Goal: Task Accomplishment & Management: Manage account settings

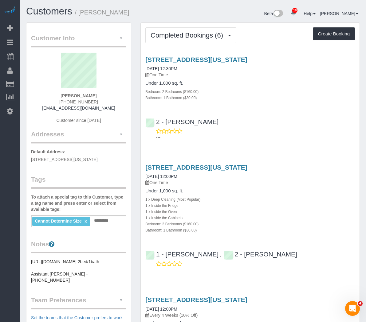
click at [320, 113] on div "96 Fifth Avenue, Apt.7j, New York, NY 10011 07/11/2025 12:30PM One Time Under 1…" at bounding box center [250, 97] width 219 height 92
click at [183, 33] on span "Completed Bookings (6)" at bounding box center [189, 35] width 76 height 8
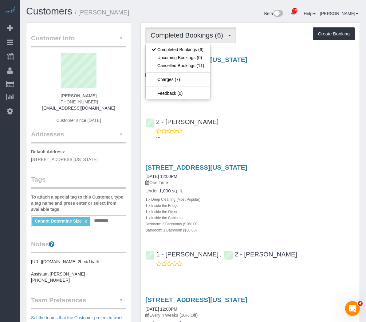
click at [0, 0] on h4 "Service" at bounding box center [0, 0] width 0 height 0
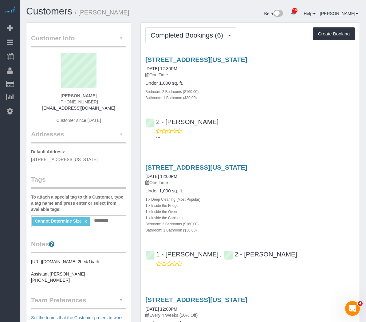
click at [219, 101] on div "96 Fifth Avenue, Apt.7j, New York, NY 10011 07/11/2025 12:30PM One Time Under 1…" at bounding box center [250, 78] width 219 height 45
click at [191, 63] on link "96 Fifth Avenue, Apt.7j, New York, NY 10011" at bounding box center [196, 59] width 102 height 7
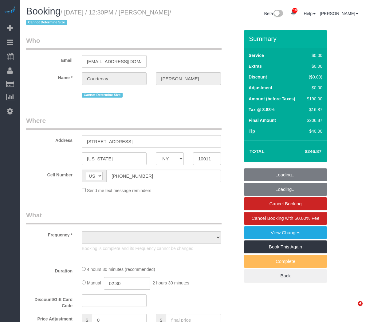
select select "NY"
select select "string:stripe-pm_1NWNev4VGloSiKo78nLH257f"
select select "number:57"
select select "number:76"
select select "number:15"
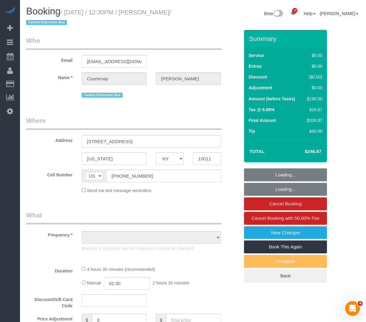
select select "number:5"
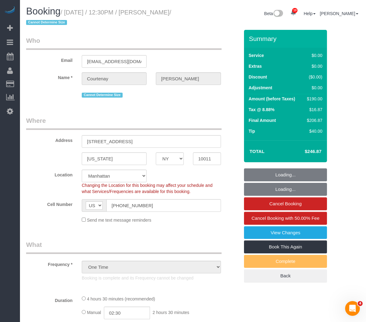
select select "object:1407"
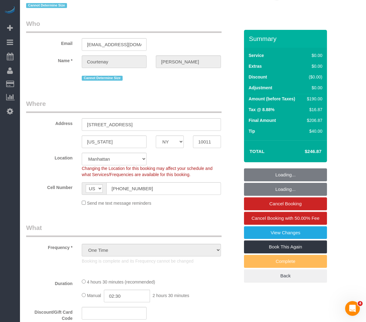
select select "2"
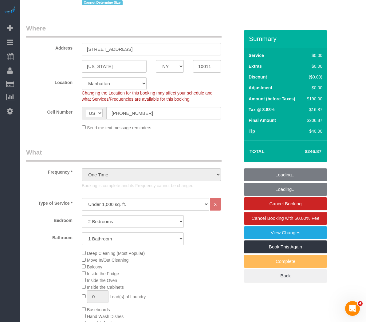
select select "2"
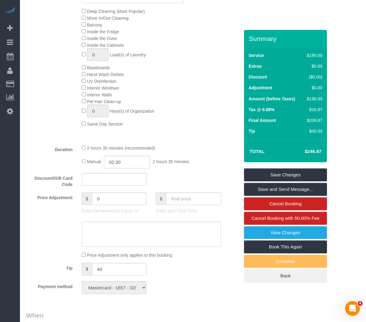
scroll to position [369, 0]
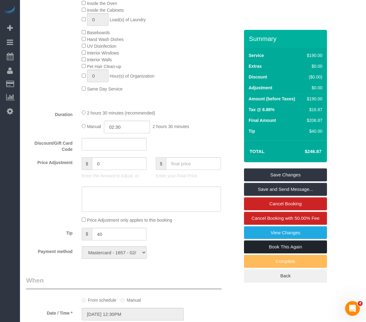
click at [261, 248] on link "Book This Again" at bounding box center [285, 246] width 83 height 13
select select "NY"
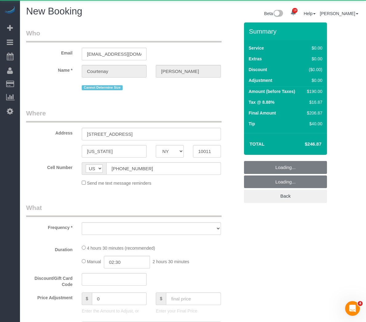
select select "string:stripe-pm_1NWNev4VGloSiKo78nLH257f"
select select "number:57"
select select "number:76"
select select "number:15"
select select "number:5"
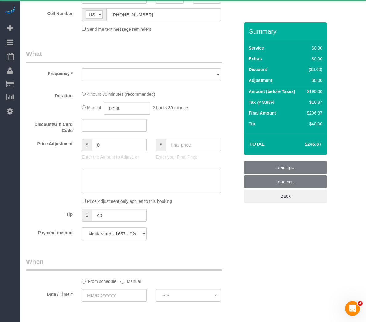
select select "object:2281"
select select "2"
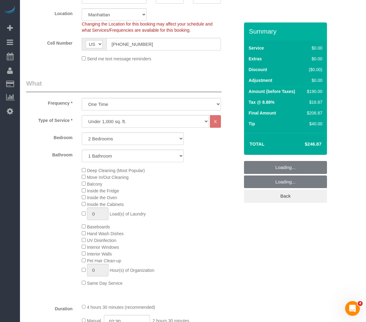
select select "object:2804"
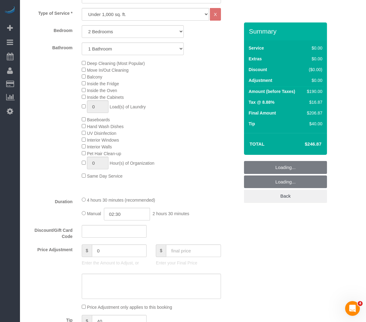
select select "2"
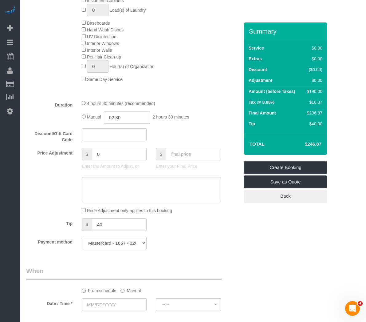
select select "object:2849"
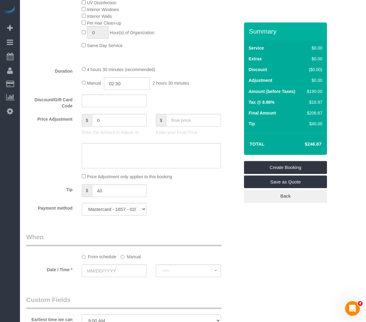
select select "2"
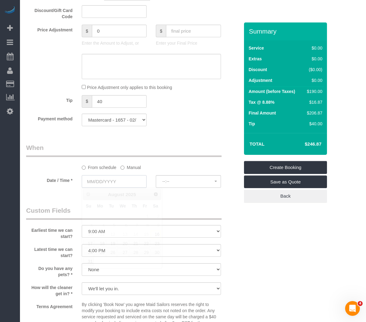
click at [128, 184] on input "text" at bounding box center [114, 181] width 65 height 13
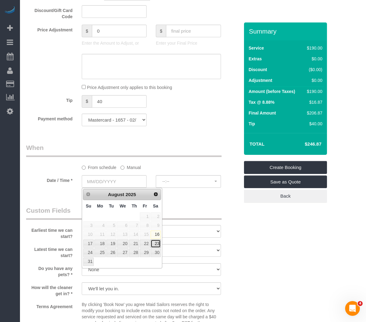
click at [157, 244] on link "23" at bounding box center [156, 243] width 10 height 8
type input "08/23/2025"
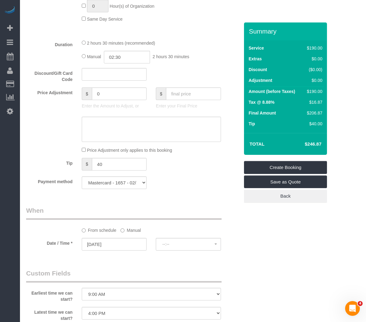
select select "spot6"
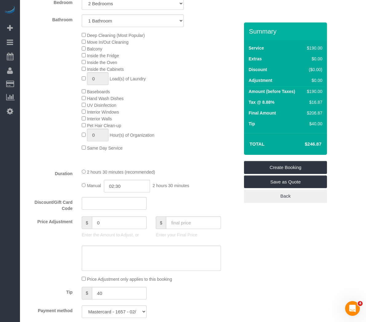
scroll to position [307, 0]
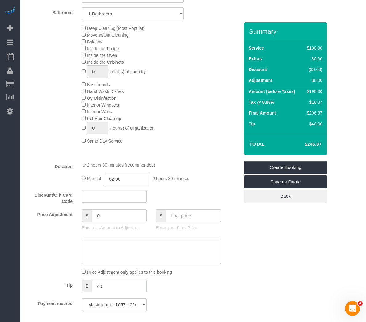
drag, startPoint x: 108, startPoint y: 289, endPoint x: 36, endPoint y: 277, distance: 73.2
click at [36, 277] on fieldset "What Frequency * One Time Weekly (20% Off) - 20.00% Every 2 Weeks (15% Off) - 1…" at bounding box center [132, 126] width 213 height 379
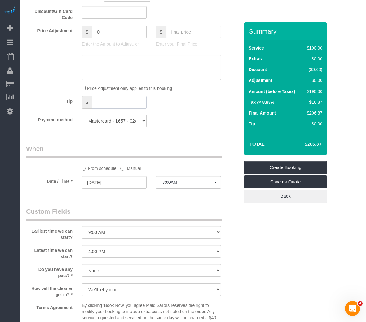
scroll to position [492, 0]
click at [175, 231] on select "I am not flexible, keep my selected time 8:00 AM 9:00 AM 10:00 AM 11:00 AM 12:0…" at bounding box center [151, 231] width 139 height 13
select select "number:60"
click at [82, 225] on select "I am not flexible, keep my selected time 8:00 AM 9:00 AM 10:00 AM 11:00 AM 12:0…" at bounding box center [151, 231] width 139 height 13
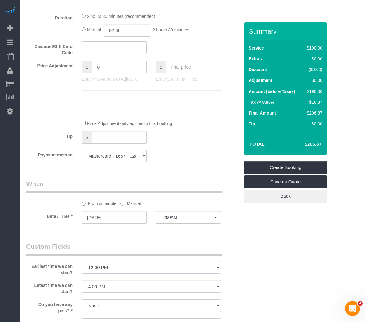
scroll to position [461, 0]
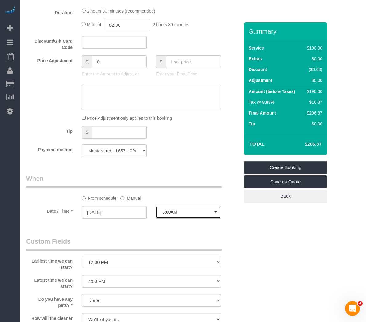
click at [185, 207] on button "8:00AM" at bounding box center [188, 212] width 65 height 13
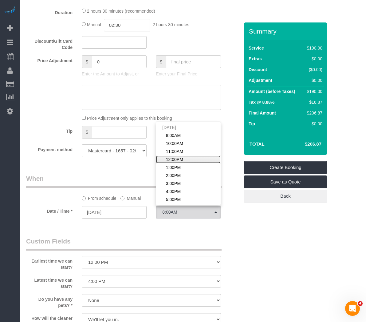
click at [179, 159] on span "12:00PM" at bounding box center [174, 159] width 17 height 6
select select "spot9"
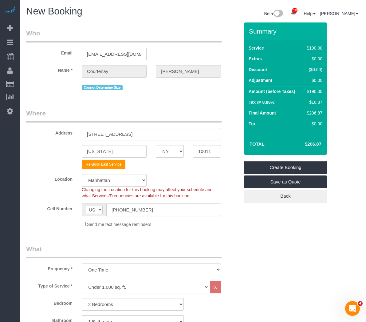
scroll to position [0, 2]
drag, startPoint x: 123, startPoint y: 207, endPoint x: 141, endPoint y: 208, distance: 17.2
click at [141, 208] on input "(213) 509-9608" at bounding box center [163, 209] width 115 height 13
click at [151, 222] on span "Send me text message reminders" at bounding box center [119, 224] width 64 height 5
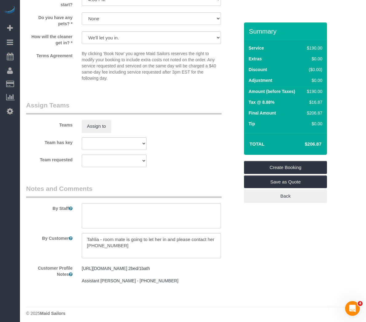
scroll to position [746, 0]
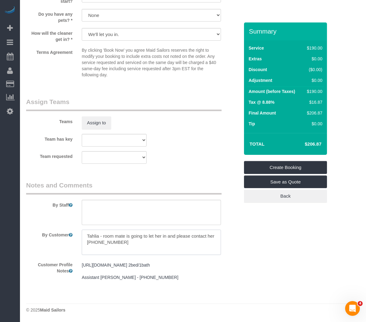
click at [159, 245] on textarea at bounding box center [151, 241] width 139 height 25
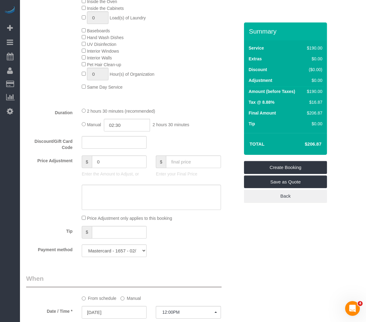
scroll to position [346, 0]
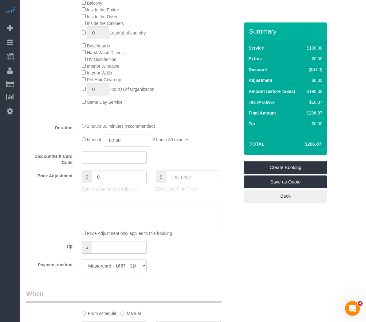
click at [117, 265] on select "Mastercard - 1657 - 02/2026 (Default) Add Credit Card ─────────────── Cash Chec…" at bounding box center [114, 265] width 65 height 13
click at [213, 248] on div "Tip $" at bounding box center [133, 248] width 223 height 14
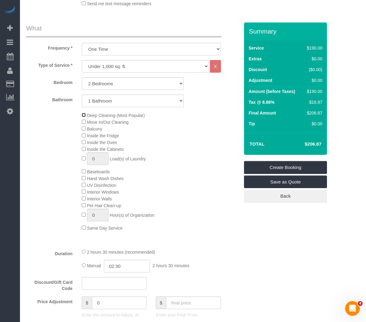
scroll to position [223, 0]
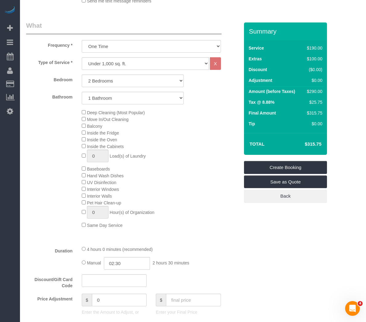
click at [83, 251] on div "4 hours 0 minutes (recommended)" at bounding box center [151, 248] width 139 height 7
select select "spot61"
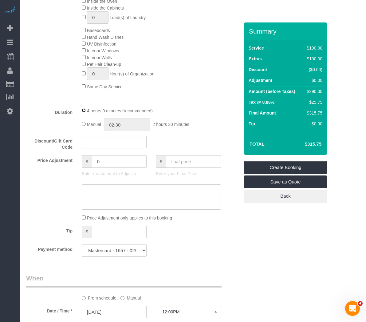
scroll to position [408, 0]
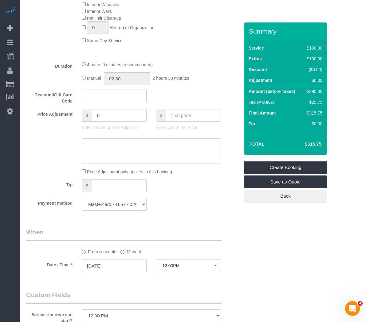
click at [102, 208] on select "Mastercard - 1657 - 02/2026 (Default) Add Credit Card ─────────────── Cash Chec…" at bounding box center [114, 204] width 65 height 13
select select "string:stripe"
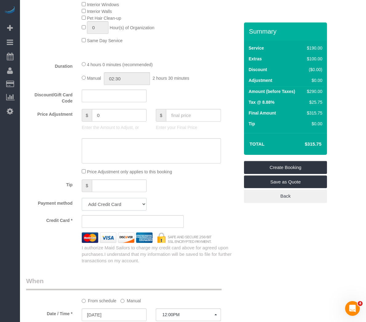
scroll to position [451, 0]
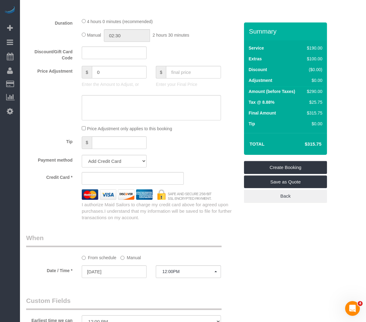
click at [277, 261] on div "Who Email courtenayvalenti@gmail.com Name * Courtenay Valenti Cannot Determine …" at bounding box center [193, 108] width 334 height 1073
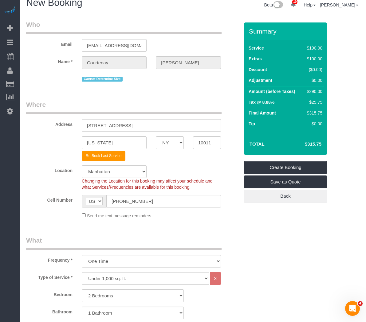
scroll to position [0, 0]
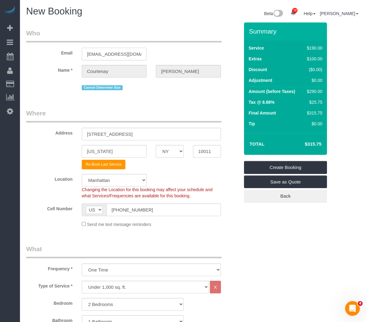
click at [121, 54] on input "courtenayvalenti@gmail.com" at bounding box center [114, 54] width 65 height 13
drag, startPoint x: 123, startPoint y: 56, endPoint x: 167, endPoint y: 59, distance: 44.1
click at [167, 59] on div "Email courtenayvalenti@gmail.com" at bounding box center [133, 45] width 223 height 32
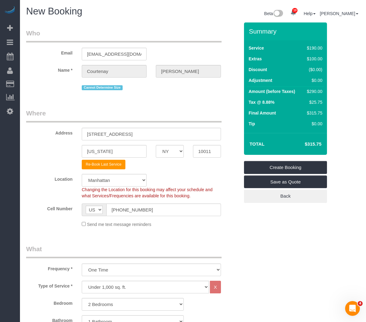
click at [179, 90] on div "Cannot Determine Size" at bounding box center [151, 87] width 139 height 10
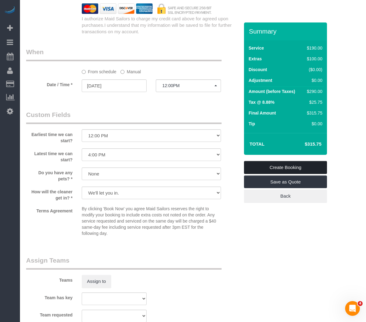
scroll to position [635, 0]
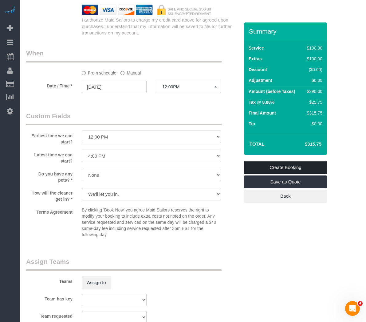
click at [284, 169] on link "Create Booking" at bounding box center [285, 167] width 83 height 13
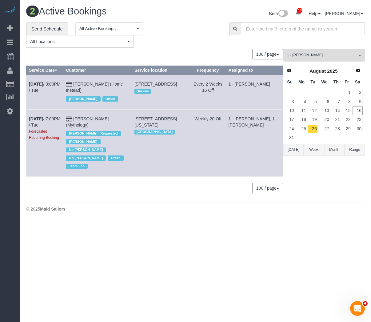
click at [138, 127] on span "[STREET_ADDRESS][US_STATE]" at bounding box center [155, 121] width 42 height 11
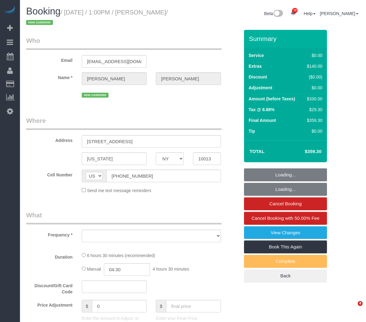
select select "NY"
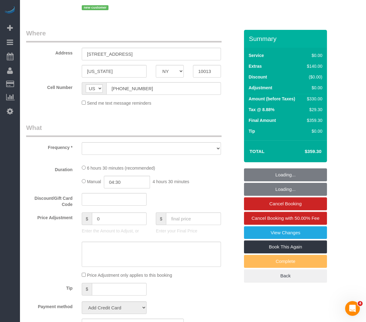
select select "2"
select select "number:89"
select select "number:74"
select select "number:15"
select select "number:7"
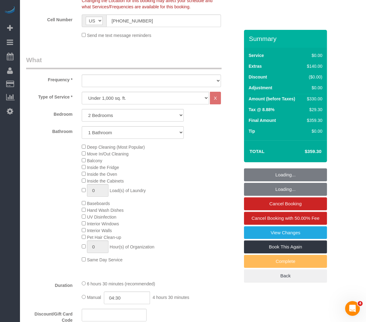
select select "object:964"
select select "string:stripe-pm_1Rw9fV4VGloSiKo7vIg0XZJP"
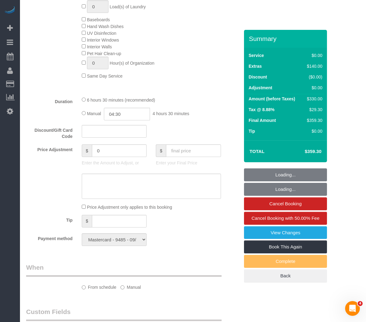
select select "object:1427"
select select "spot1"
select select "2"
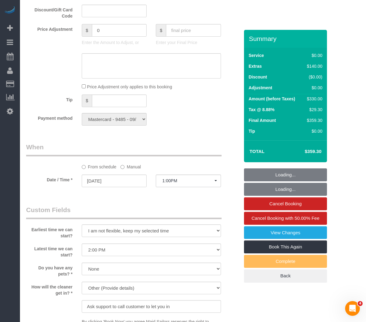
scroll to position [492, 0]
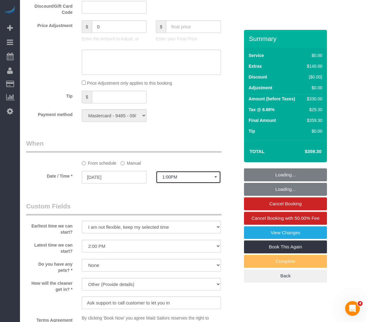
click at [165, 180] on button "1:00PM" at bounding box center [188, 177] width 65 height 13
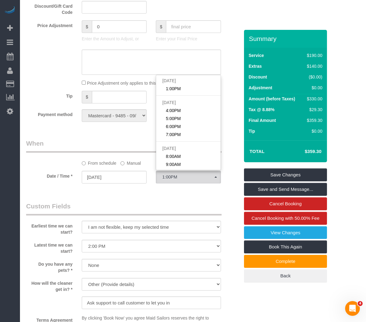
click at [127, 144] on legend "When" at bounding box center [124, 146] width 196 height 14
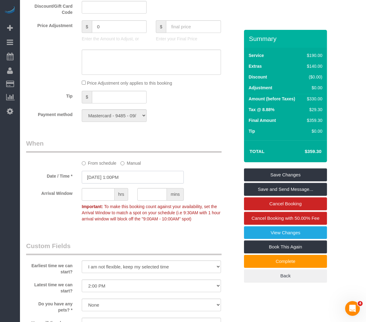
click at [142, 182] on input "08/16/2025 1:00PM" at bounding box center [133, 177] width 102 height 13
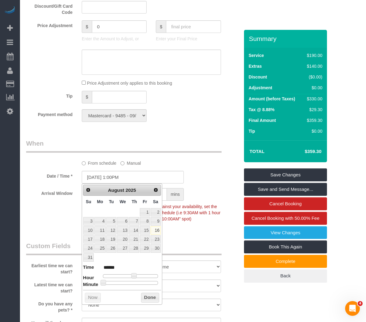
type input "08/16/2025 5:00PM"
type input "******"
type input "08/16/2025 4:00PM"
type input "******"
click at [141, 275] on div at bounding box center [130, 276] width 55 height 4
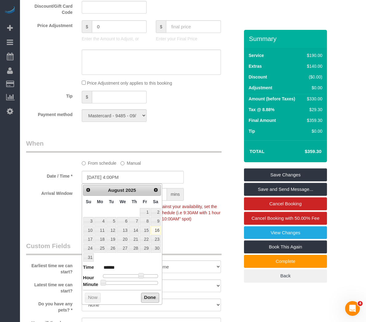
click at [145, 294] on button "Done" at bounding box center [150, 297] width 18 height 10
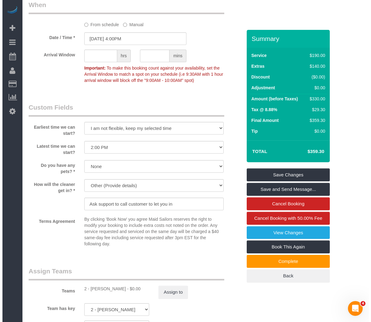
scroll to position [646, 0]
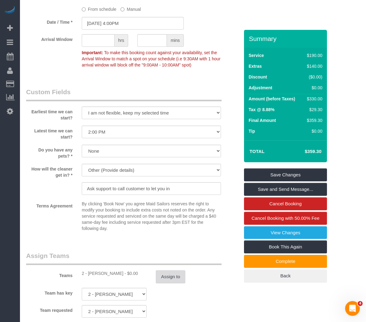
click at [175, 279] on button "Assign to" at bounding box center [171, 276] width 30 height 13
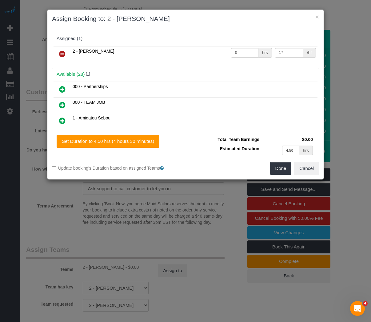
click at [60, 55] on icon at bounding box center [62, 53] width 6 height 7
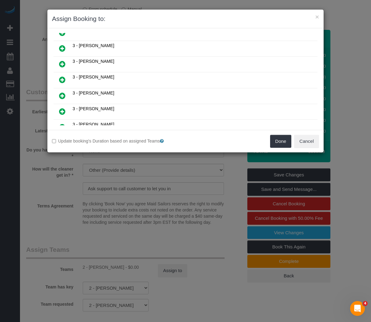
scroll to position [369, 0]
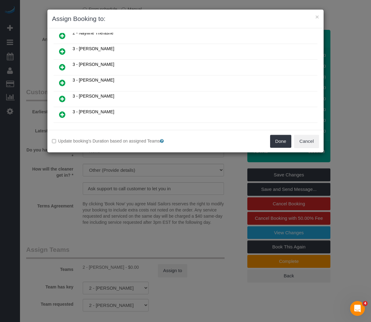
click at [64, 98] on icon at bounding box center [62, 98] width 6 height 7
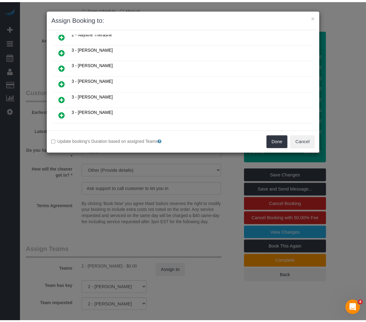
scroll to position [384, 0]
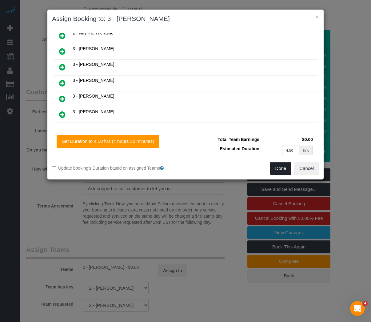
click at [282, 162] on button "Done" at bounding box center [281, 168] width 22 height 13
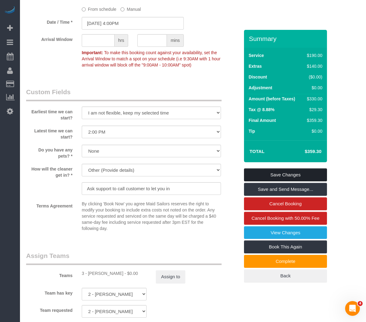
click at [282, 173] on link "Save Changes" at bounding box center [285, 174] width 83 height 13
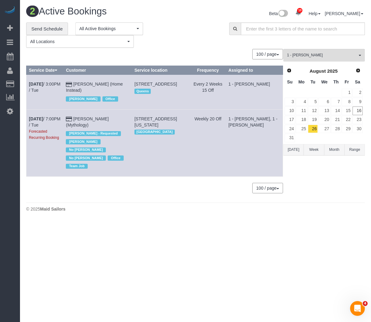
click at [166, 39] on div "**********" at bounding box center [123, 35] width 194 height 26
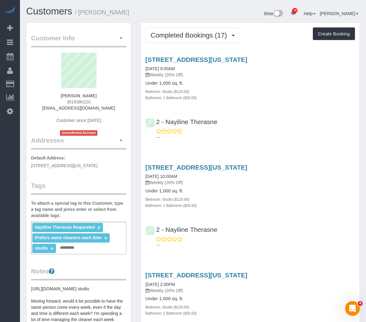
click at [238, 101] on div "Bathroom: 1 Bathroom ($30.00)" at bounding box center [250, 97] width 210 height 6
click at [185, 32] on span "Completed Bookings (17)" at bounding box center [190, 35] width 79 height 8
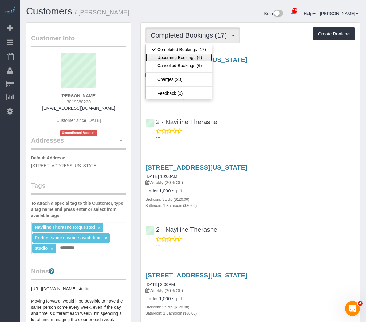
click at [177, 56] on link "Upcoming Bookings (6)" at bounding box center [179, 58] width 66 height 8
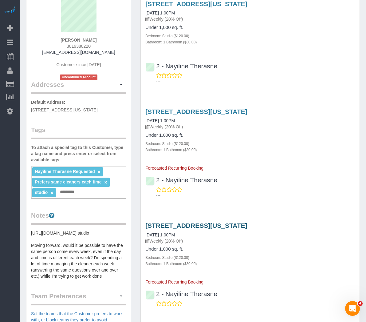
scroll to position [61, 0]
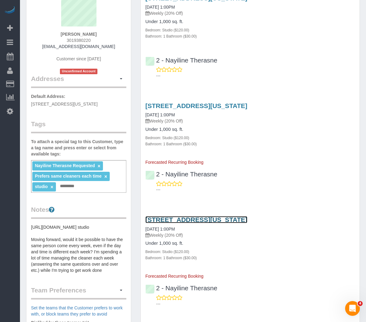
click at [170, 216] on link "88 Greenwich St, #1102, New York, NY 10006" at bounding box center [196, 219] width 102 height 7
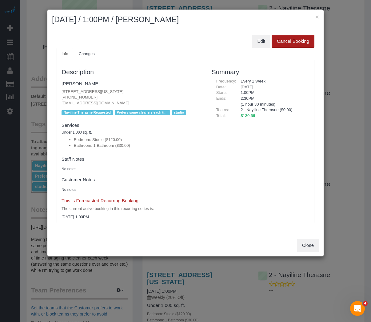
click at [284, 40] on button "Cancel Booking" at bounding box center [293, 41] width 43 height 13
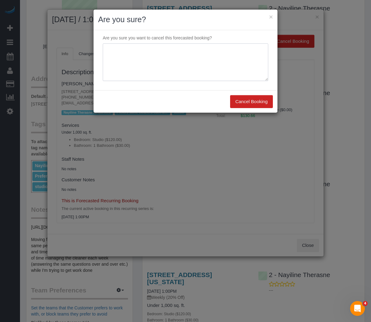
click at [188, 68] on textarea at bounding box center [185, 62] width 165 height 38
type textarea "Customer Requested"
click at [248, 103] on button "Cancel Booking" at bounding box center [251, 101] width 43 height 13
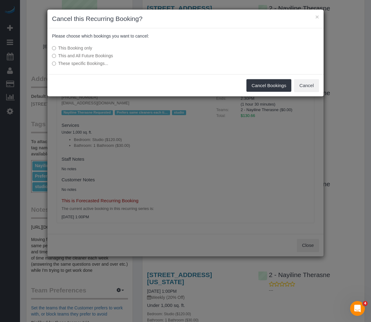
click at [58, 65] on label "These specific Bookings..." at bounding box center [139, 63] width 175 height 6
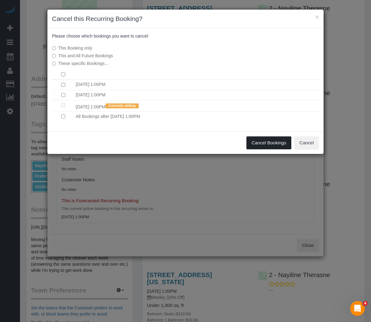
drag, startPoint x: 276, startPoint y: 143, endPoint x: 128, endPoint y: 46, distance: 176.7
click at [182, 42] on div "× Cancel this Recurring Booking? Please choose which bookings you want to cance…" at bounding box center [185, 81] width 277 height 145
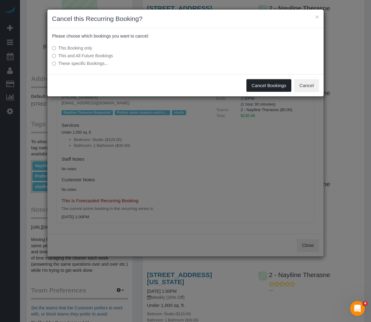
click at [281, 86] on button "Cancel Bookings" at bounding box center [268, 85] width 45 height 13
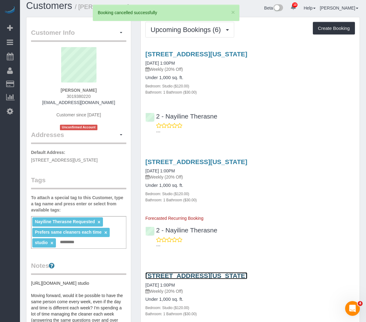
scroll to position [0, 0]
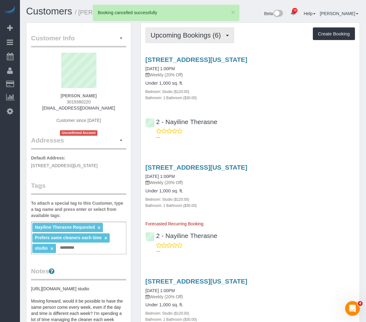
click at [215, 36] on span "Upcoming Bookings (6)" at bounding box center [187, 35] width 73 height 8
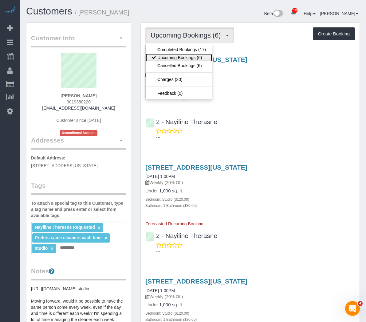
click at [186, 58] on link "Upcoming Bookings (6)" at bounding box center [179, 58] width 66 height 8
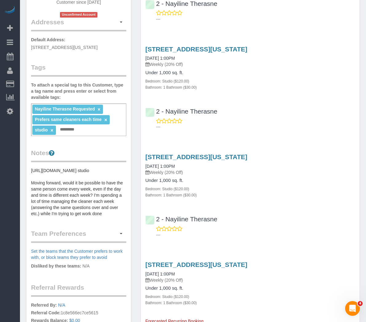
scroll to position [123, 0]
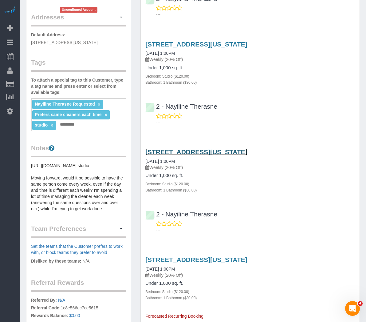
click at [192, 148] on link "88 Greenwich St, #1102, New York, NY 10006" at bounding box center [196, 151] width 102 height 7
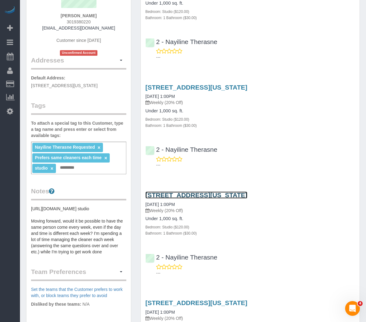
scroll to position [0, 0]
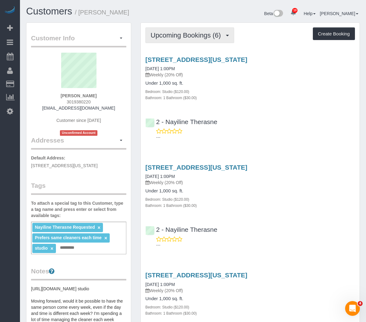
click at [183, 37] on span "Upcoming Bookings (6)" at bounding box center [187, 35] width 73 height 8
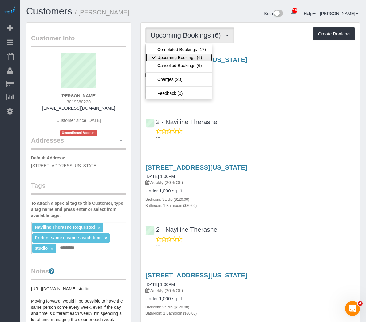
click at [177, 57] on link "Upcoming Bookings (6)" at bounding box center [179, 58] width 66 height 8
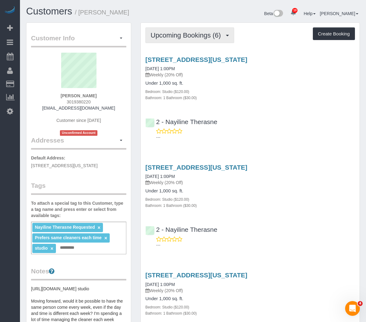
click at [192, 37] on span "Upcoming Bookings (6)" at bounding box center [187, 35] width 73 height 8
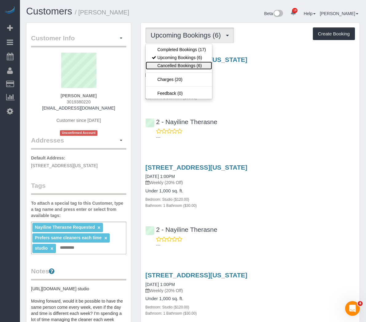
click at [187, 64] on link "Cancelled Bookings (6)" at bounding box center [179, 65] width 66 height 8
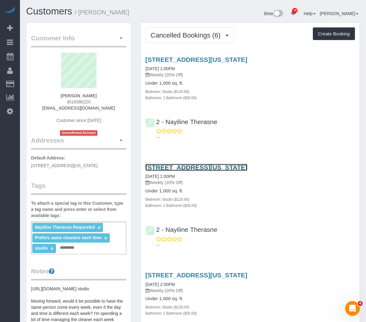
click at [173, 164] on link "88 Greenwich St, #1102, New York, NY 10006" at bounding box center [196, 167] width 102 height 7
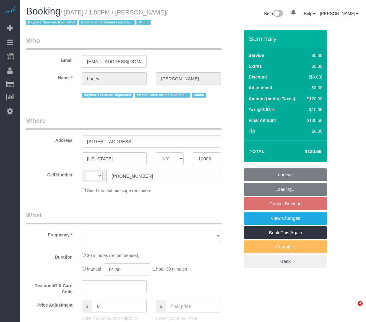
select select "NY"
select select "string:[GEOGRAPHIC_DATA]"
select select "number:61"
select select "number:77"
select select "number:15"
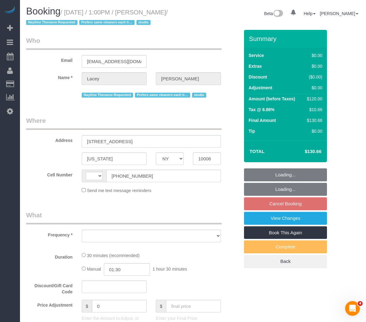
select select "number:5"
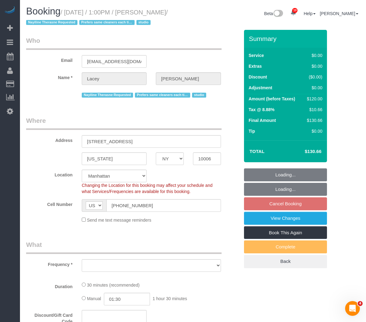
select select "object:865"
select select "string:stripe-pm_1QnwjA4VGloSiKo7h3HCAQgS"
select select "spot4"
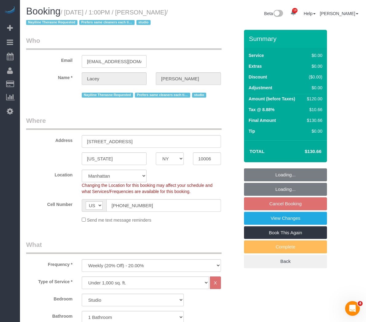
select select "object:977"
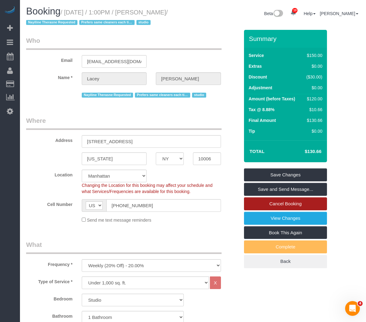
click at [269, 201] on link "Cancel Booking" at bounding box center [285, 203] width 83 height 13
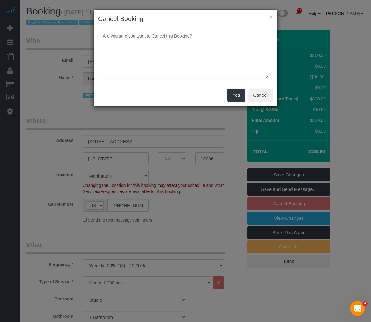
click at [177, 58] on textarea at bounding box center [185, 61] width 165 height 38
type textarea "Customer Requested"
click at [237, 96] on button "Yes" at bounding box center [236, 95] width 18 height 13
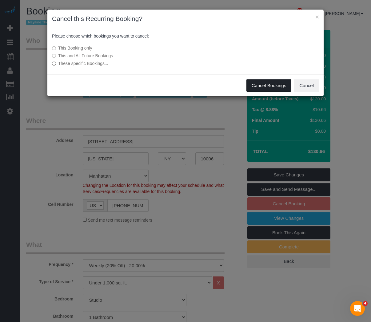
click at [257, 87] on button "Cancel Bookings" at bounding box center [268, 85] width 45 height 13
